Goal: Task Accomplishment & Management: Manage account settings

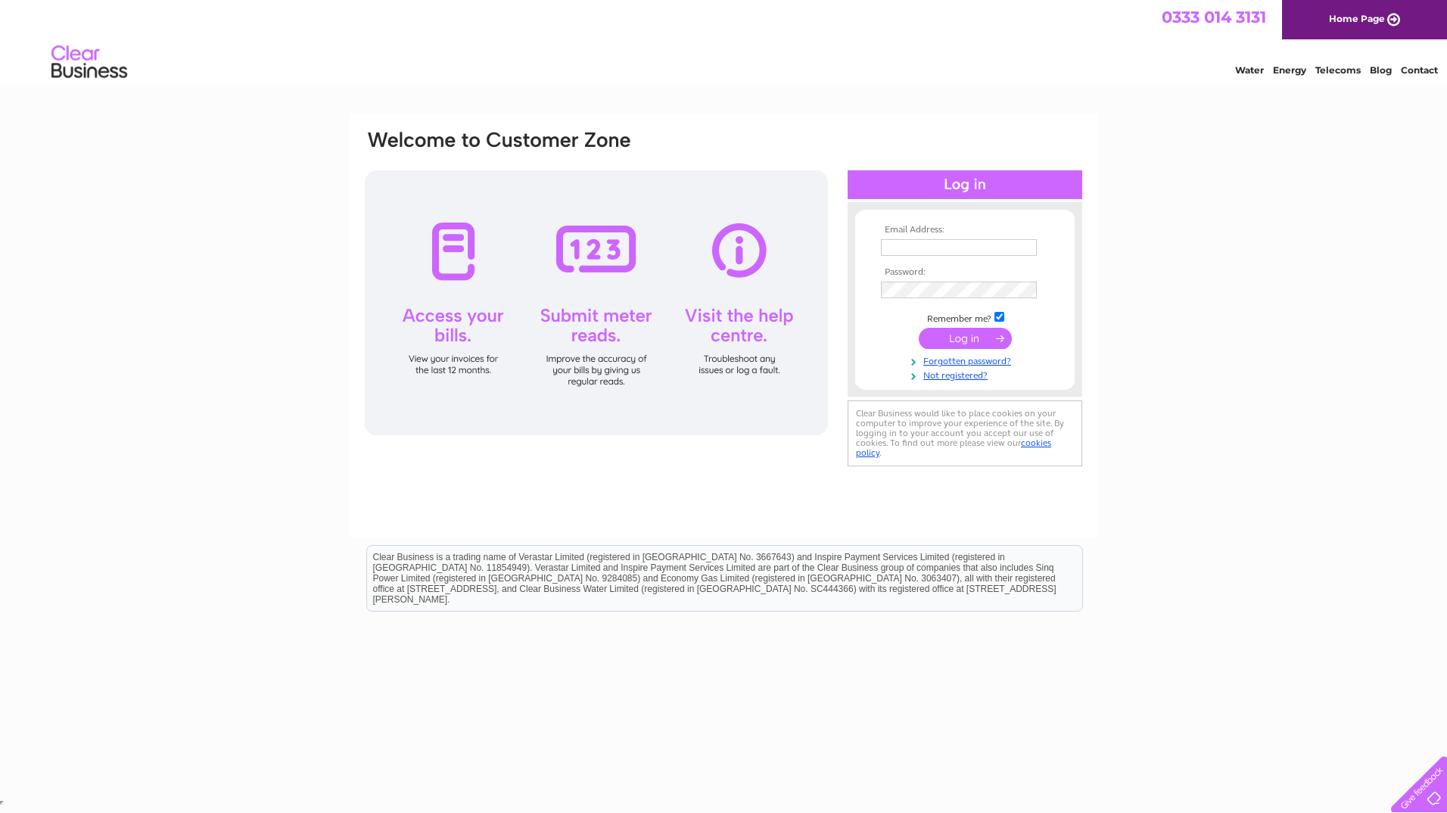
type input "kthorburn@bhc.ltd.uk"
click at [981, 337] on input "submit" at bounding box center [965, 338] width 93 height 21
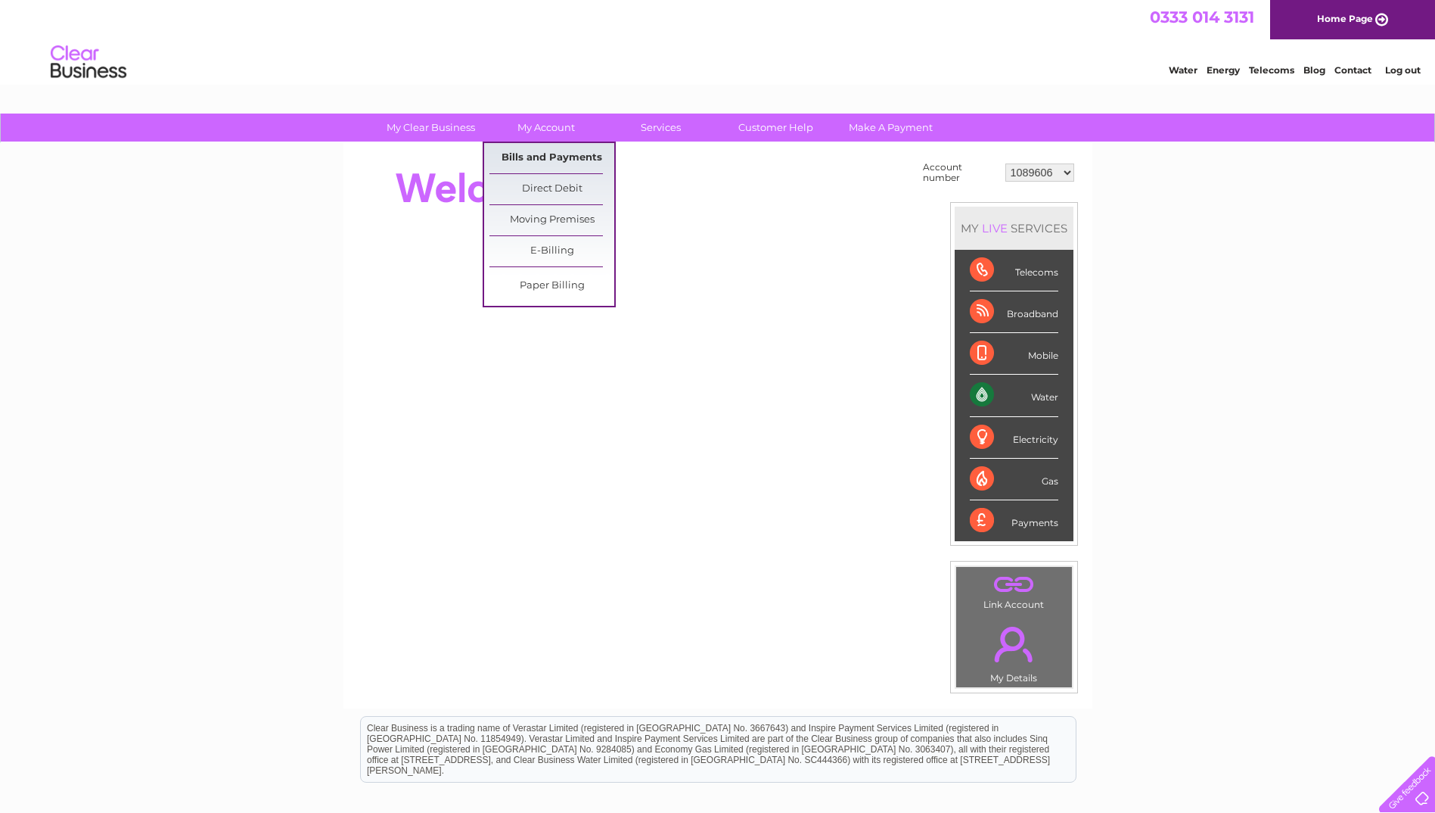
click at [550, 148] on link "Bills and Payments" at bounding box center [552, 158] width 125 height 30
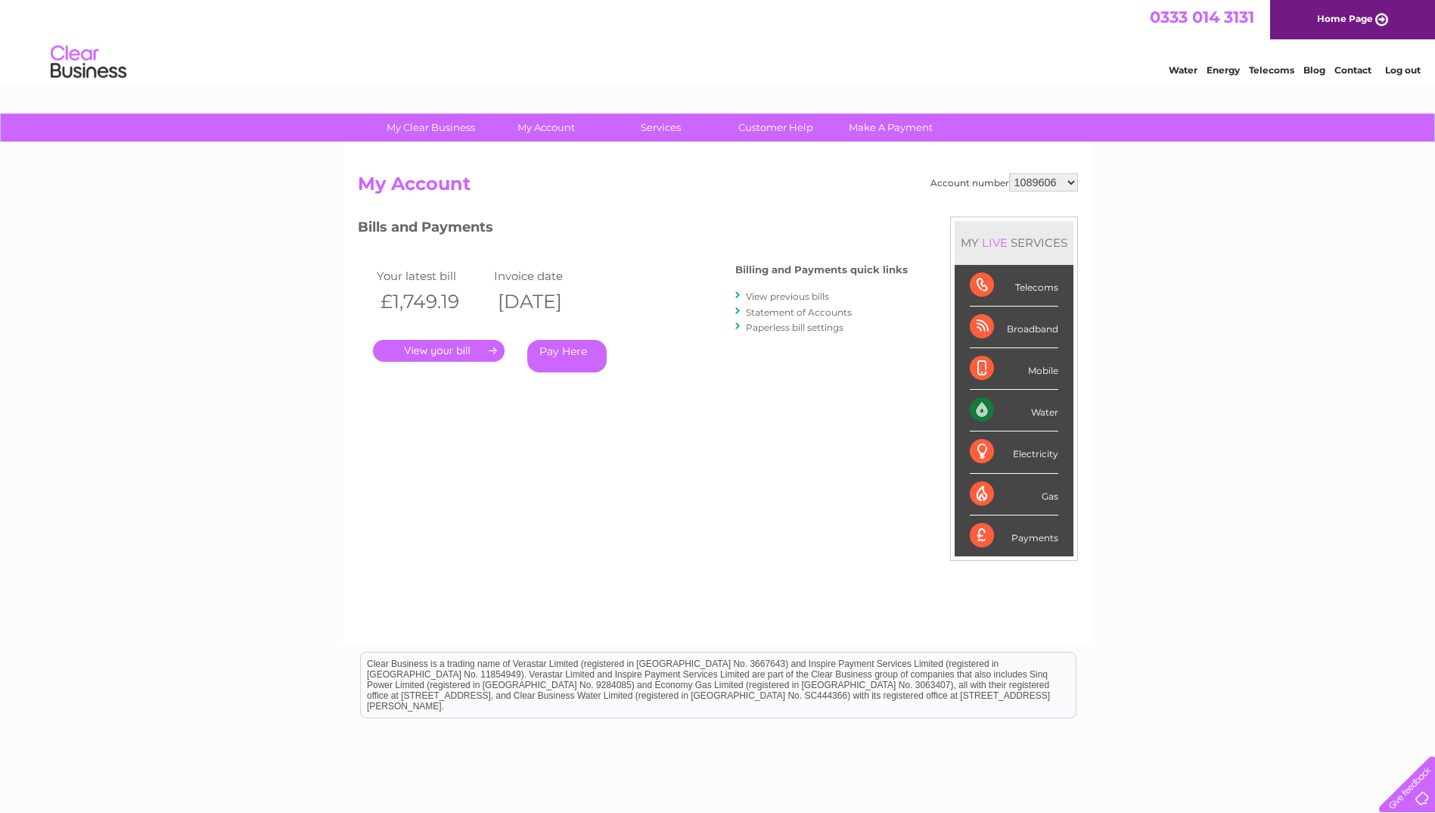
click at [455, 350] on link "." at bounding box center [439, 351] width 132 height 22
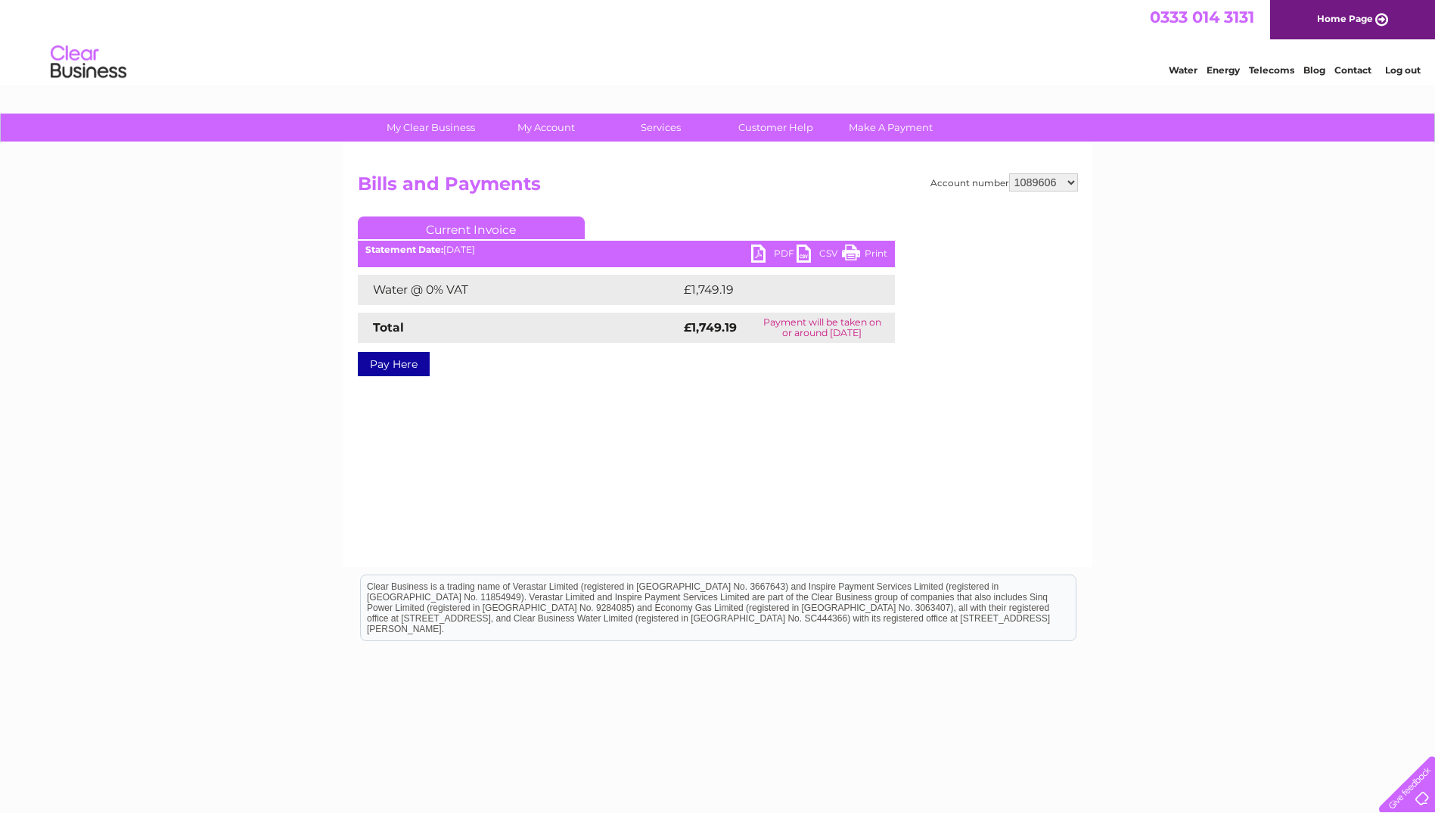
click at [765, 251] on link "PDF" at bounding box center [773, 255] width 45 height 22
click at [768, 252] on link "PDF" at bounding box center [773, 255] width 45 height 22
